Goal: Find contact information: Find contact information

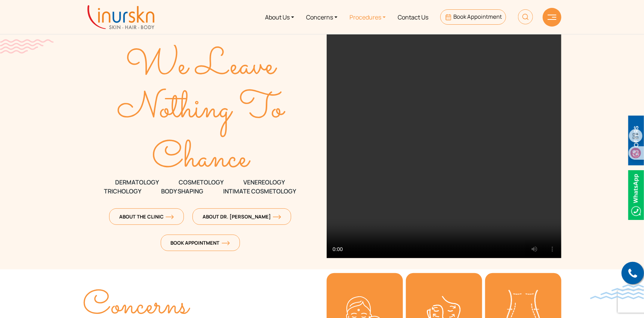
click at [379, 19] on link "Procedures" at bounding box center [368, 17] width 48 height 28
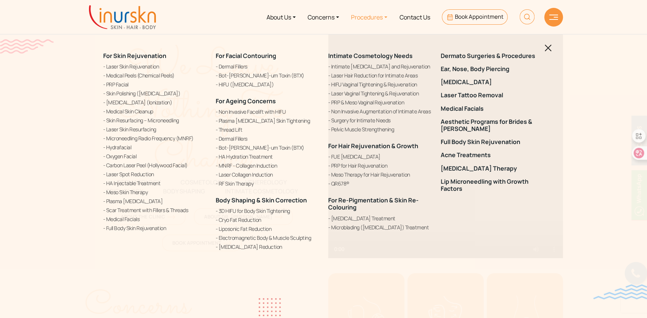
click at [546, 49] on img at bounding box center [548, 47] width 7 height 7
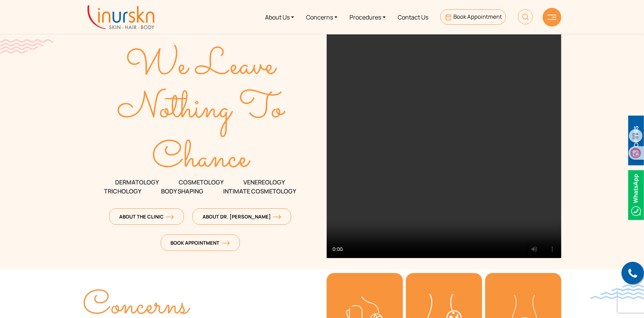
click at [634, 212] on img at bounding box center [637, 195] width 16 height 50
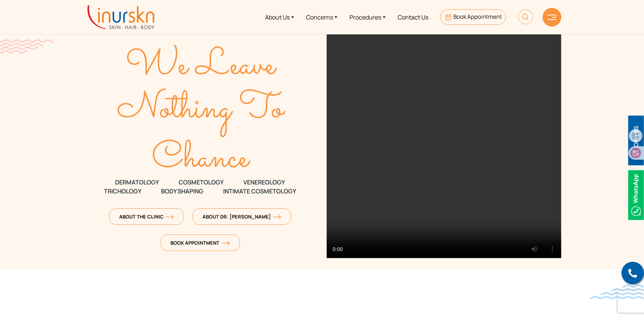
click at [637, 183] on img at bounding box center [637, 195] width 16 height 50
drag, startPoint x: 633, startPoint y: 153, endPoint x: 645, endPoint y: 77, distance: 76.1
click at [644, 77] on html "Enquiry Form Submit Offers & Pricing View All Permanent Laser Hair Reduction – …" at bounding box center [322, 159] width 644 height 318
click at [639, 271] on link at bounding box center [633, 273] width 22 height 22
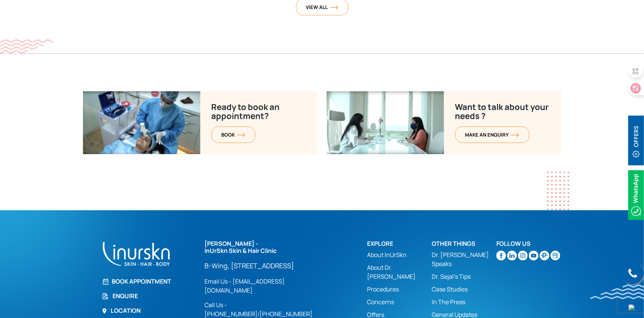
scroll to position [2978, 0]
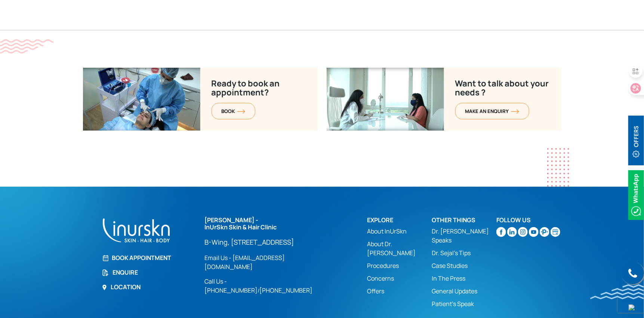
click at [500, 227] on img at bounding box center [502, 232] width 10 height 10
click at [525, 227] on img at bounding box center [523, 232] width 10 height 10
click at [541, 233] on div "Follow Us" at bounding box center [529, 264] width 65 height 95
click at [535, 227] on img at bounding box center [534, 232] width 10 height 10
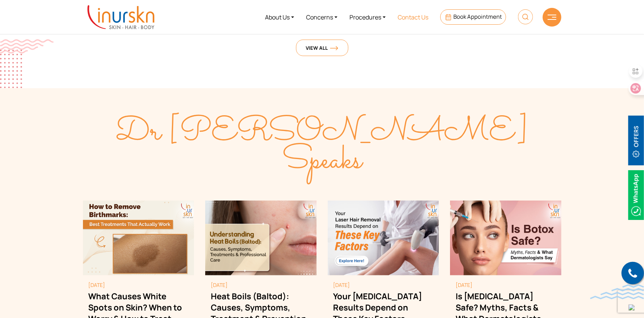
scroll to position [1893, 0]
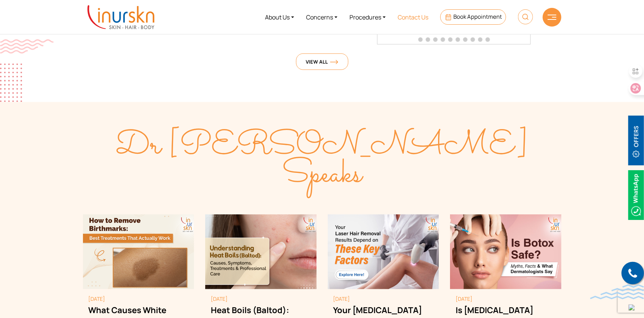
click at [411, 16] on link "Contact Us" at bounding box center [413, 17] width 43 height 28
